Goal: Transaction & Acquisition: Purchase product/service

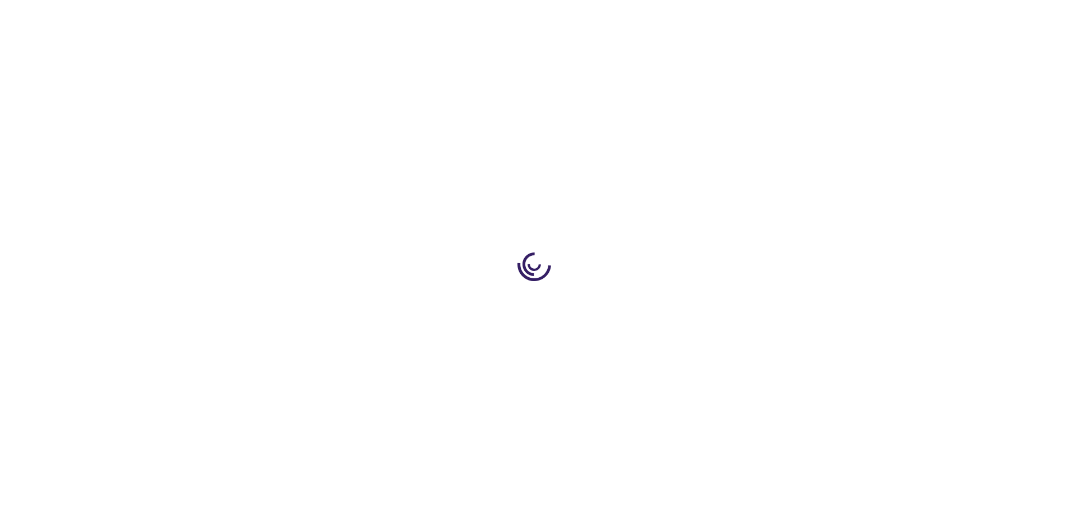
click at [706, 17] on link "Log In" at bounding box center [705, 16] width 22 height 9
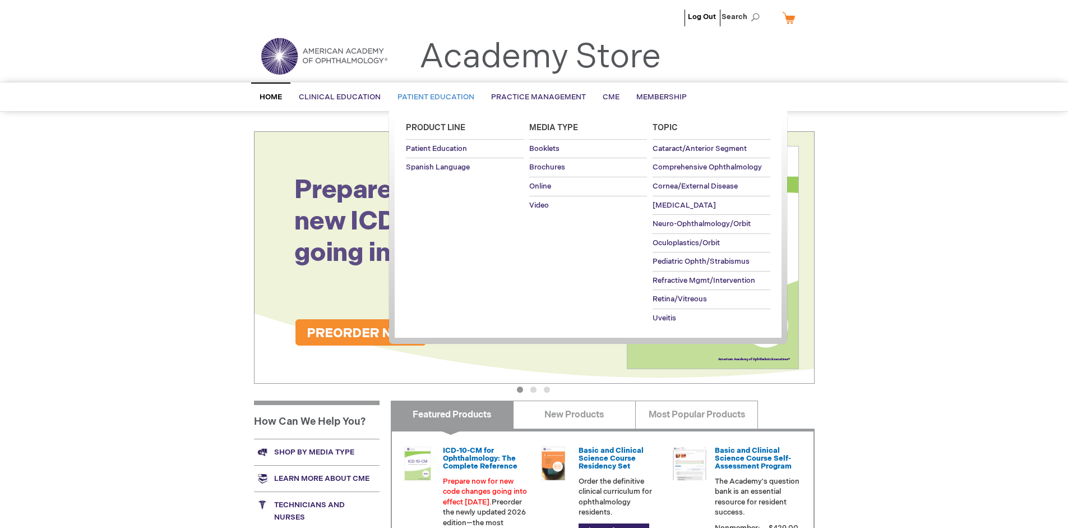
click at [433, 97] on span "Patient Education" at bounding box center [436, 97] width 77 height 9
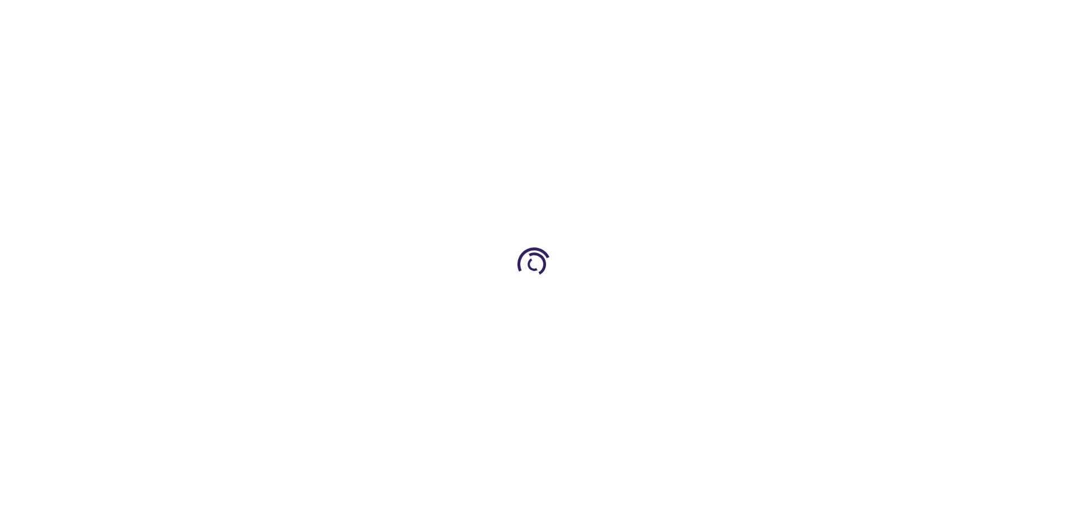
click at [707, 303] on span "Add to Cart" at bounding box center [702, 302] width 46 height 11
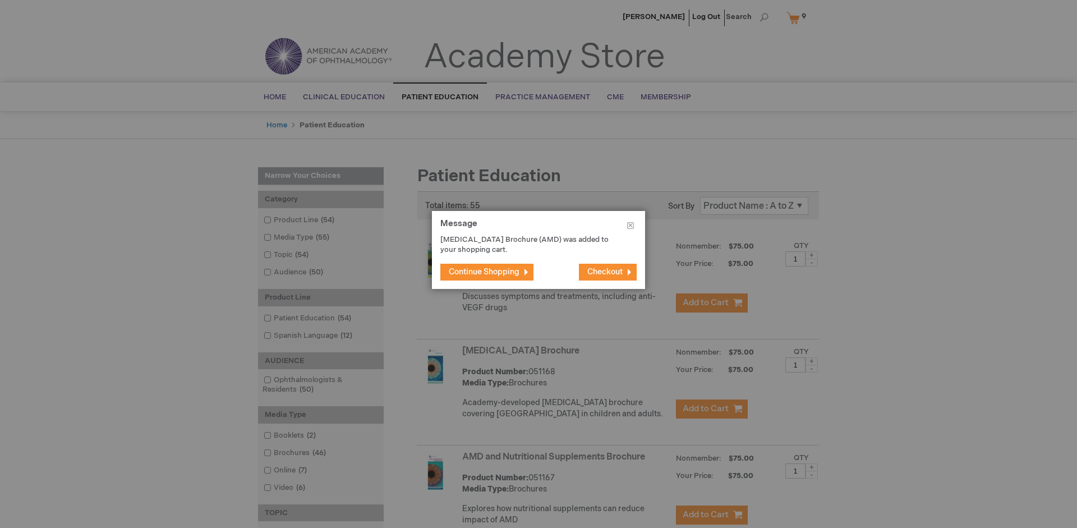
click at [484, 271] on span "Continue Shopping" at bounding box center [484, 272] width 71 height 10
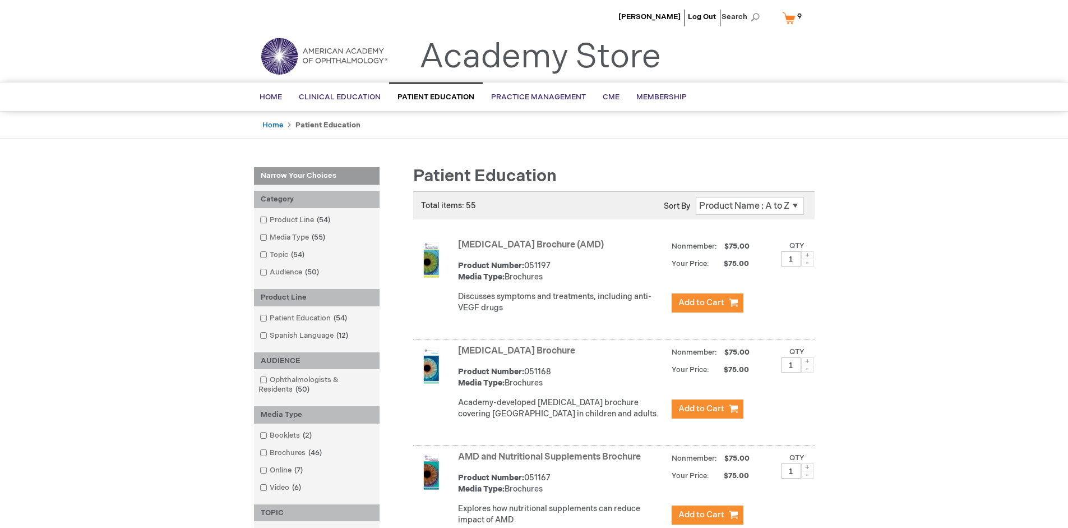
click at [552, 462] on link "AMD and Nutritional Supplements Brochure" at bounding box center [549, 456] width 183 height 11
